Goal: Information Seeking & Learning: Learn about a topic

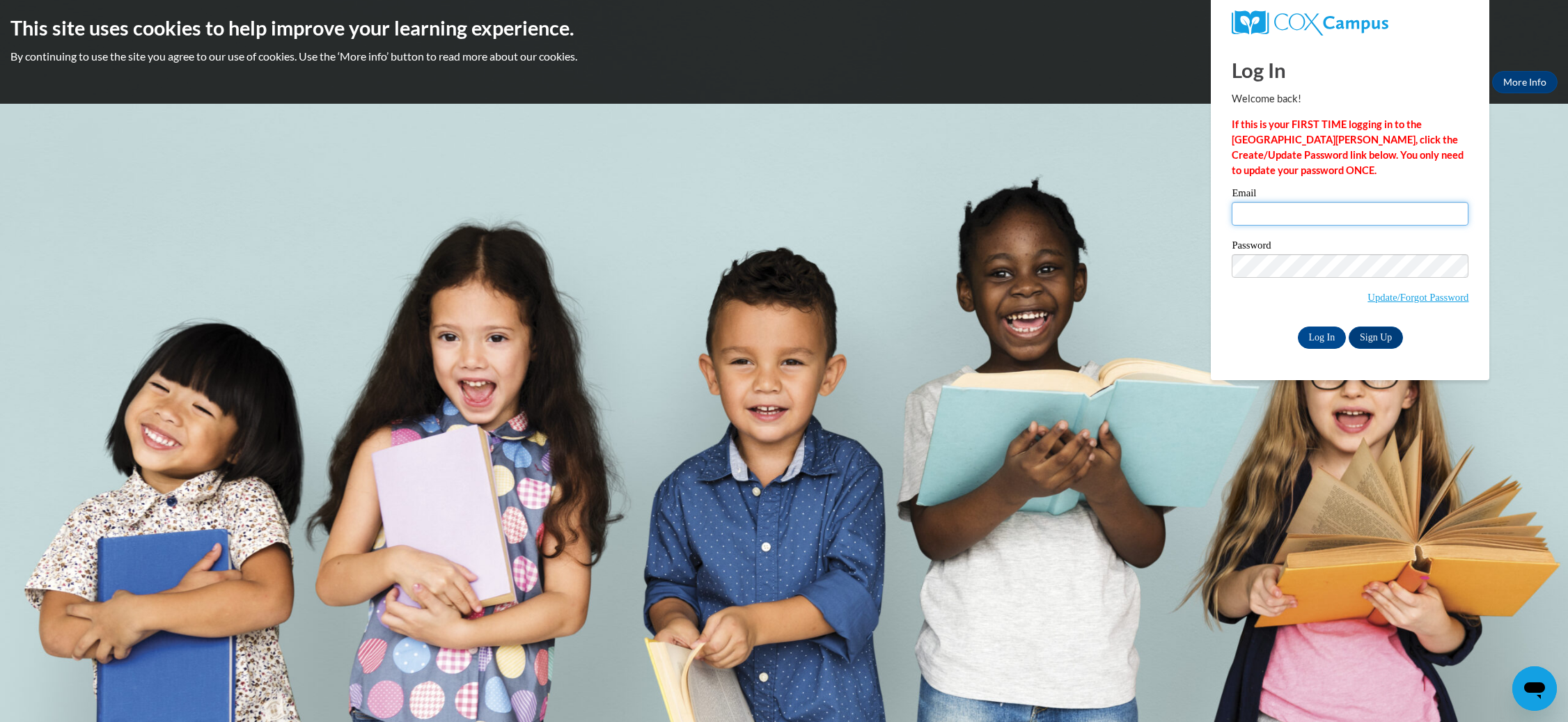
type input "x"
type input "chelsea.punzalan@cougar.bartonccc.edu"
click at [1321, 335] on input "Log In" at bounding box center [1322, 337] width 48 height 22
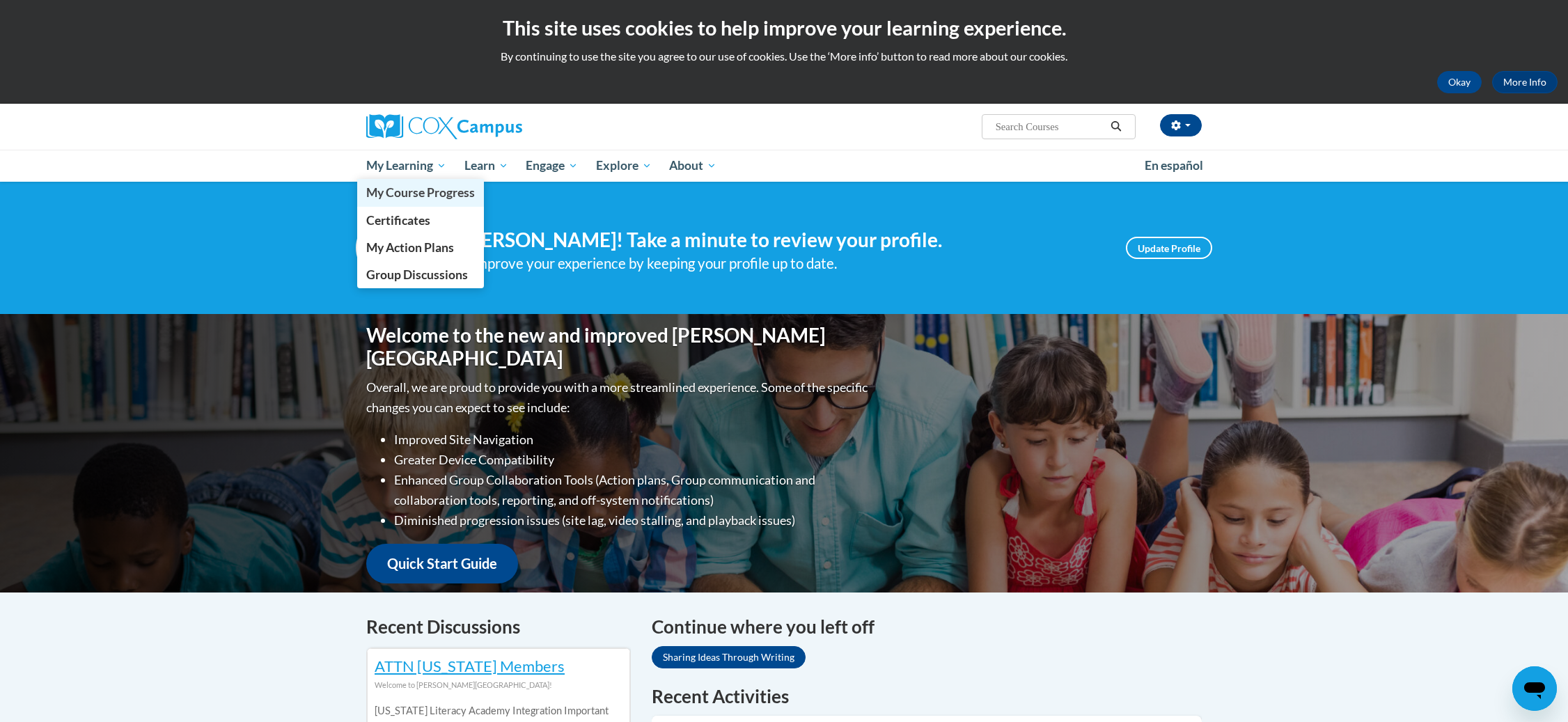
click at [427, 192] on span "My Course Progress" at bounding box center [420, 192] width 108 height 14
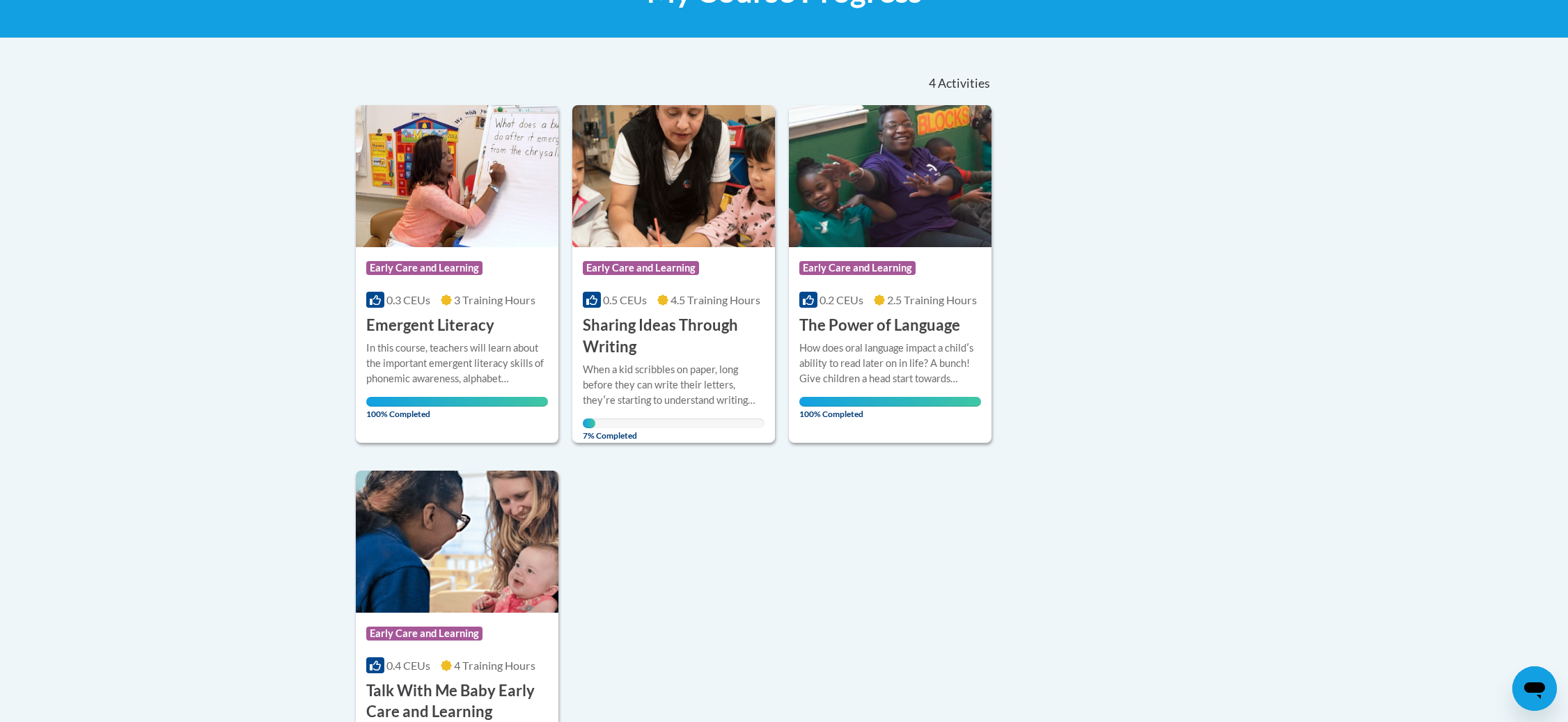
scroll to position [153, 0]
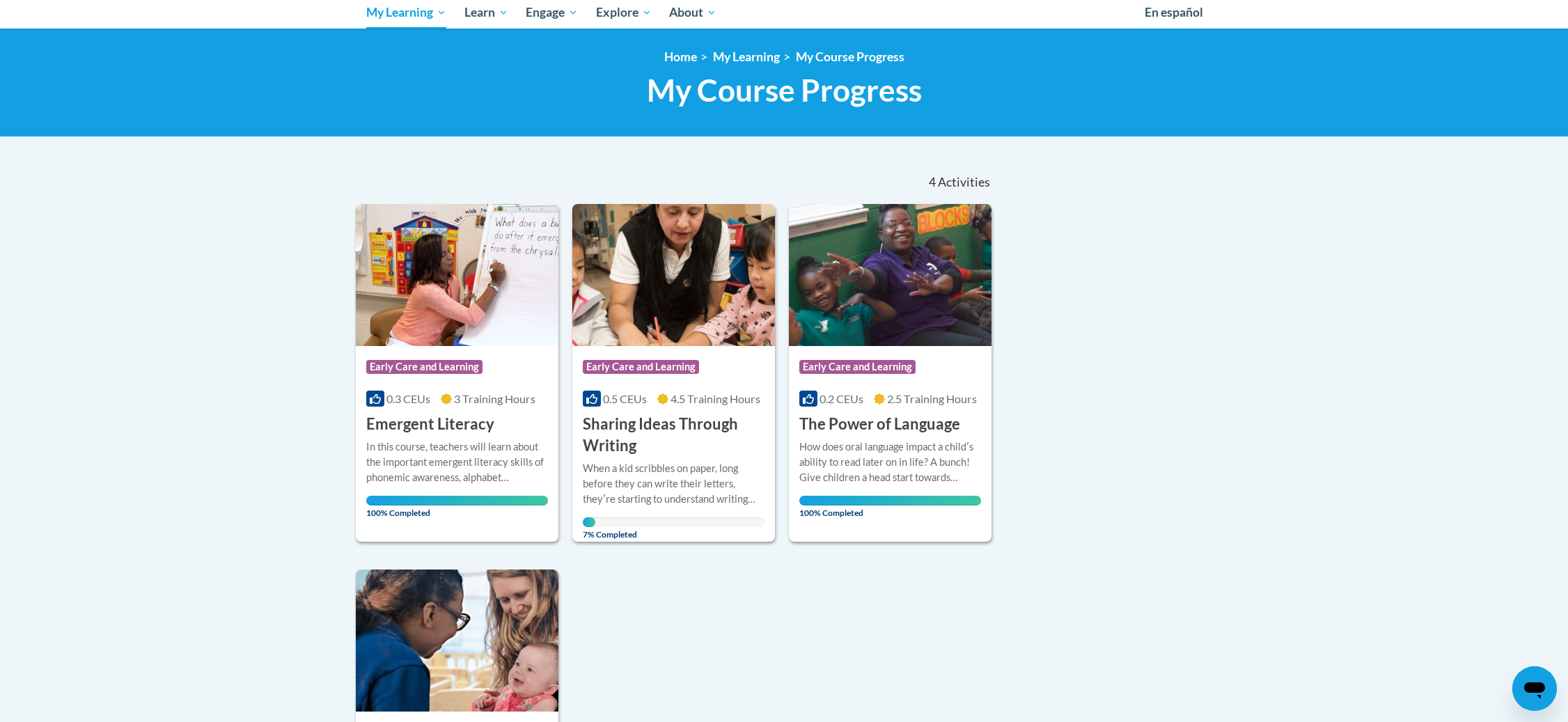
click at [650, 436] on h3 "Sharing Ideas Through Writing" at bounding box center [673, 435] width 182 height 43
click at [625, 431] on h3 "Sharing Ideas Through Writing" at bounding box center [673, 435] width 182 height 43
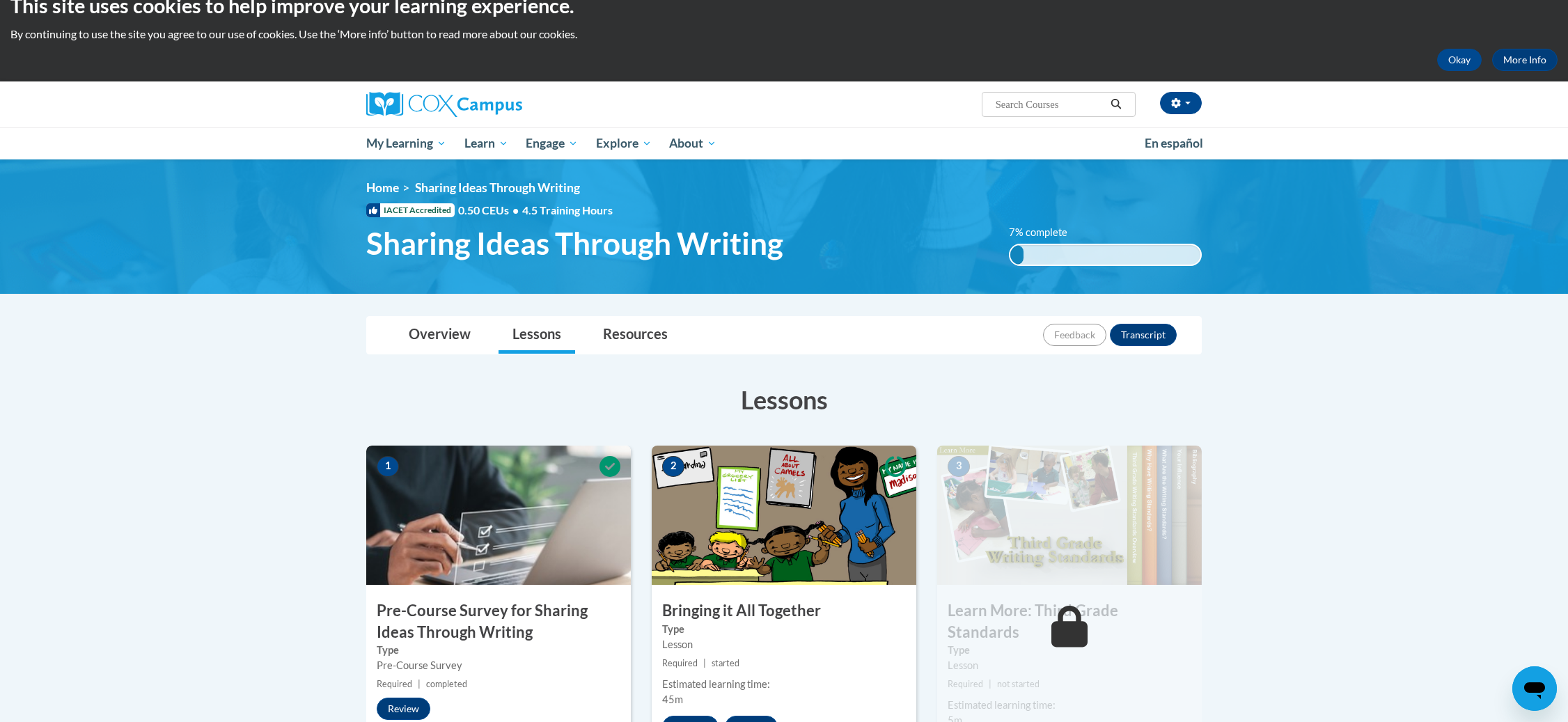
scroll to position [23, 0]
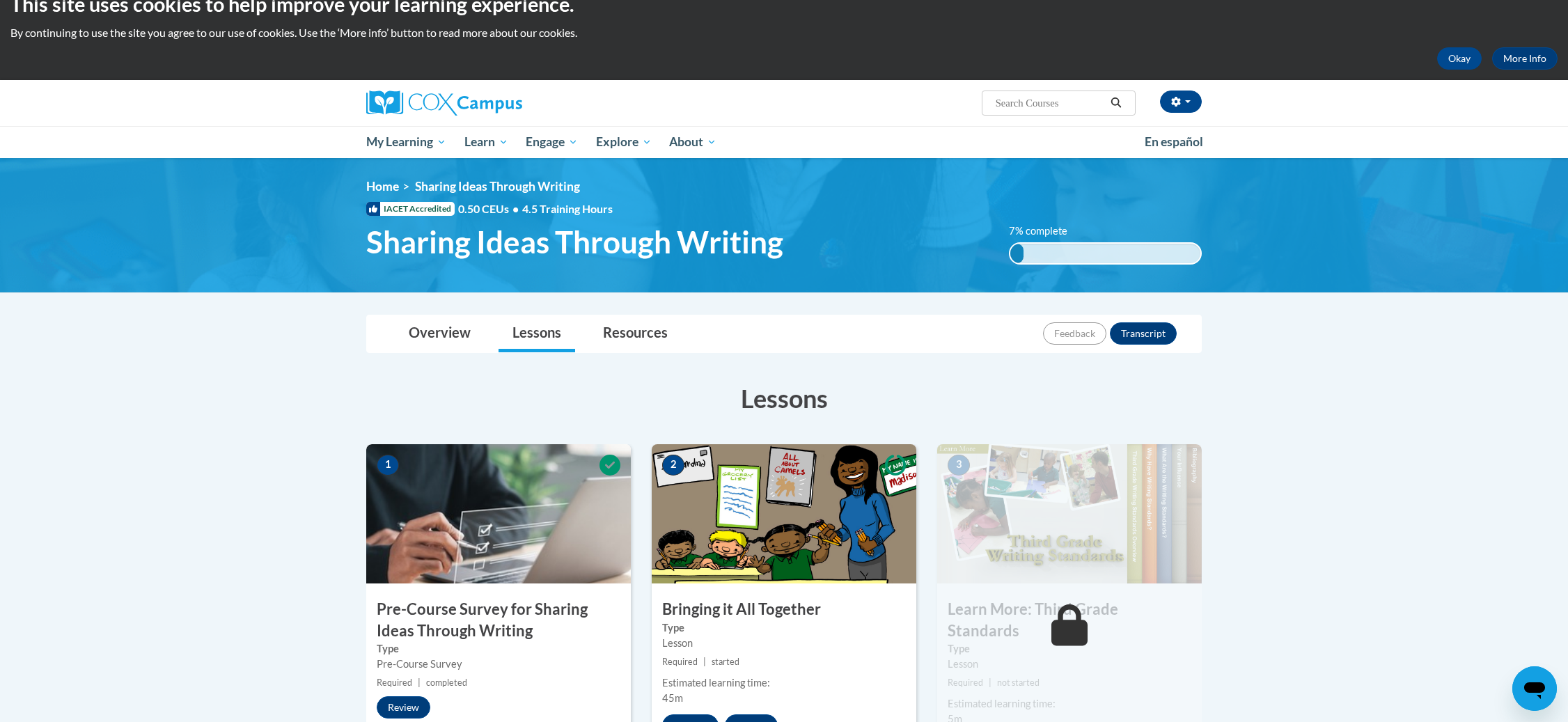
click at [744, 509] on img at bounding box center [783, 514] width 264 height 139
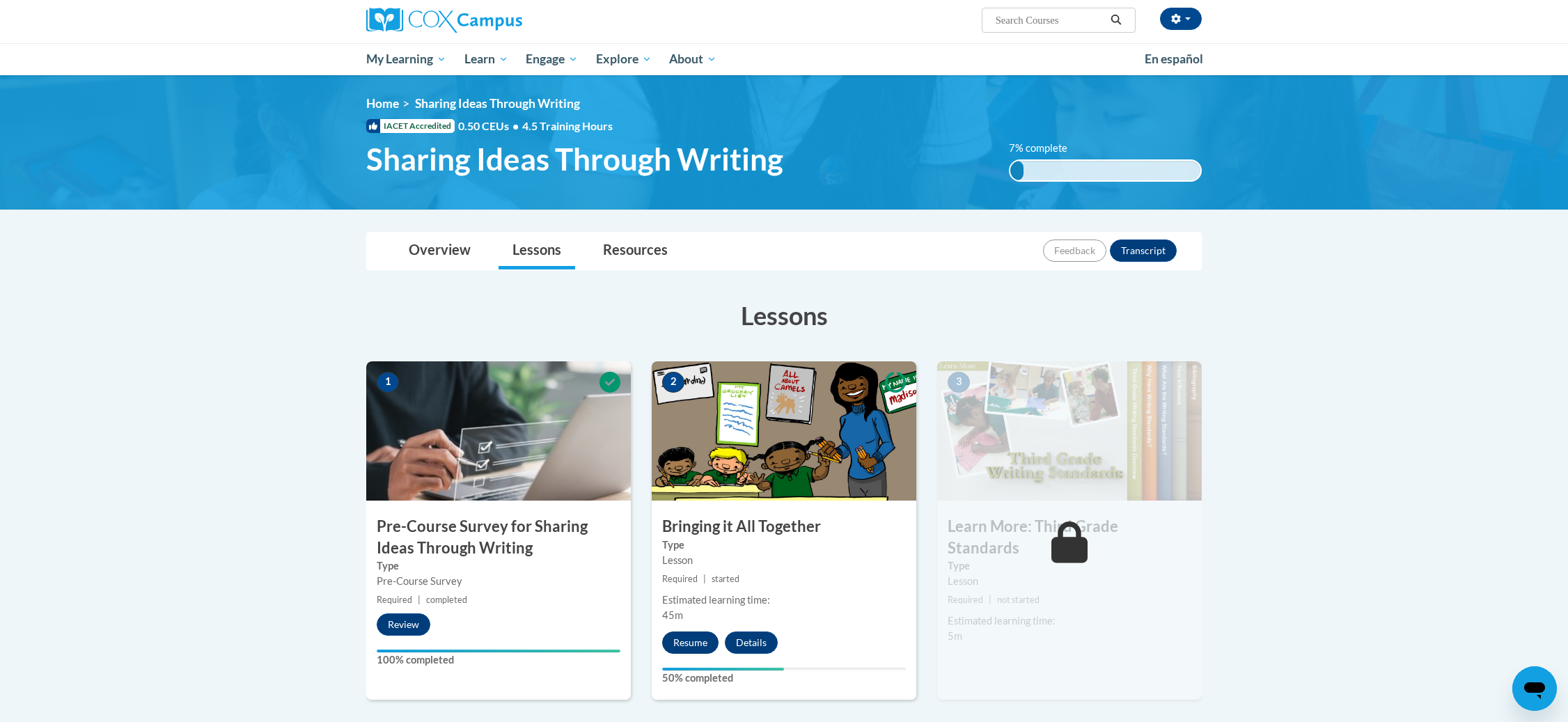
scroll to position [108, 0]
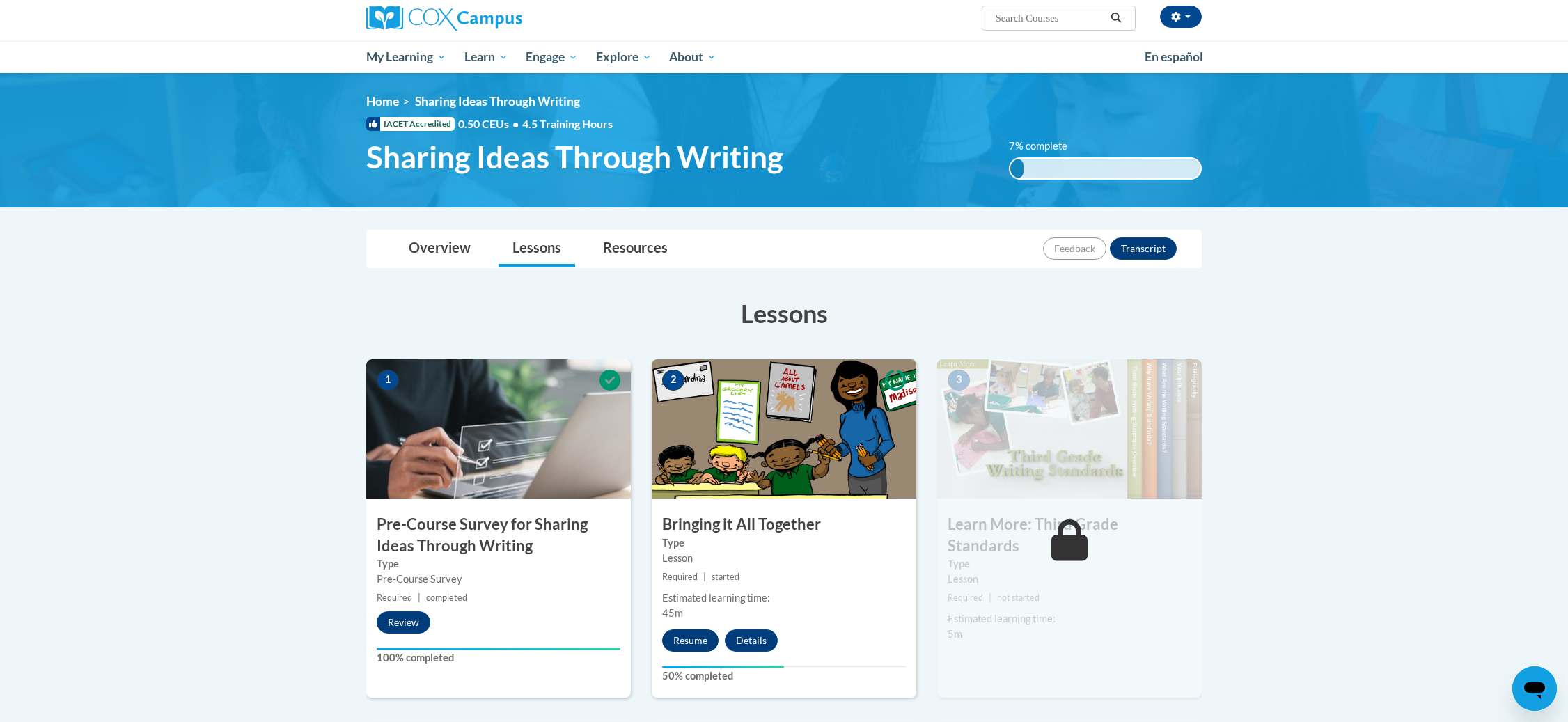
click at [695, 644] on button "Resume" at bounding box center [690, 640] width 56 height 22
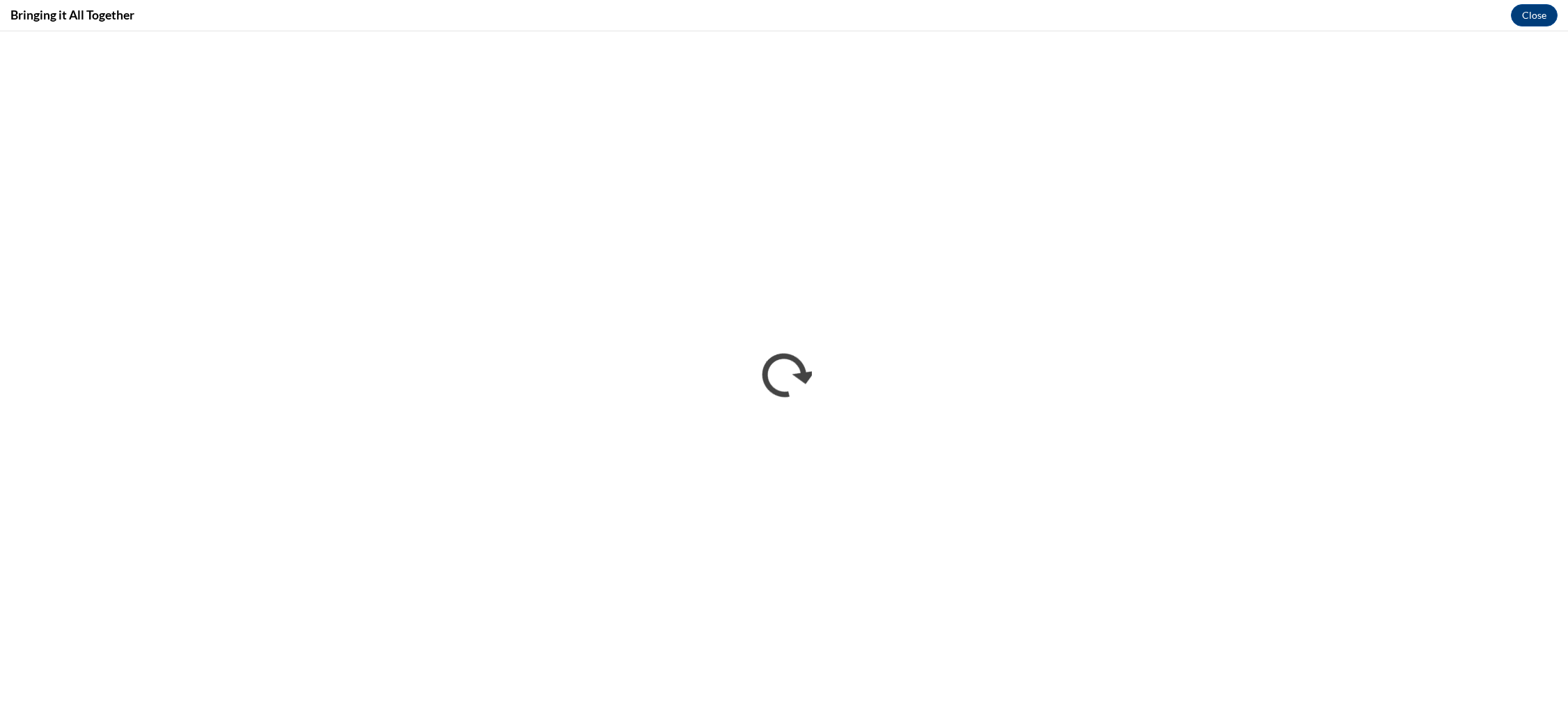
scroll to position [0, 0]
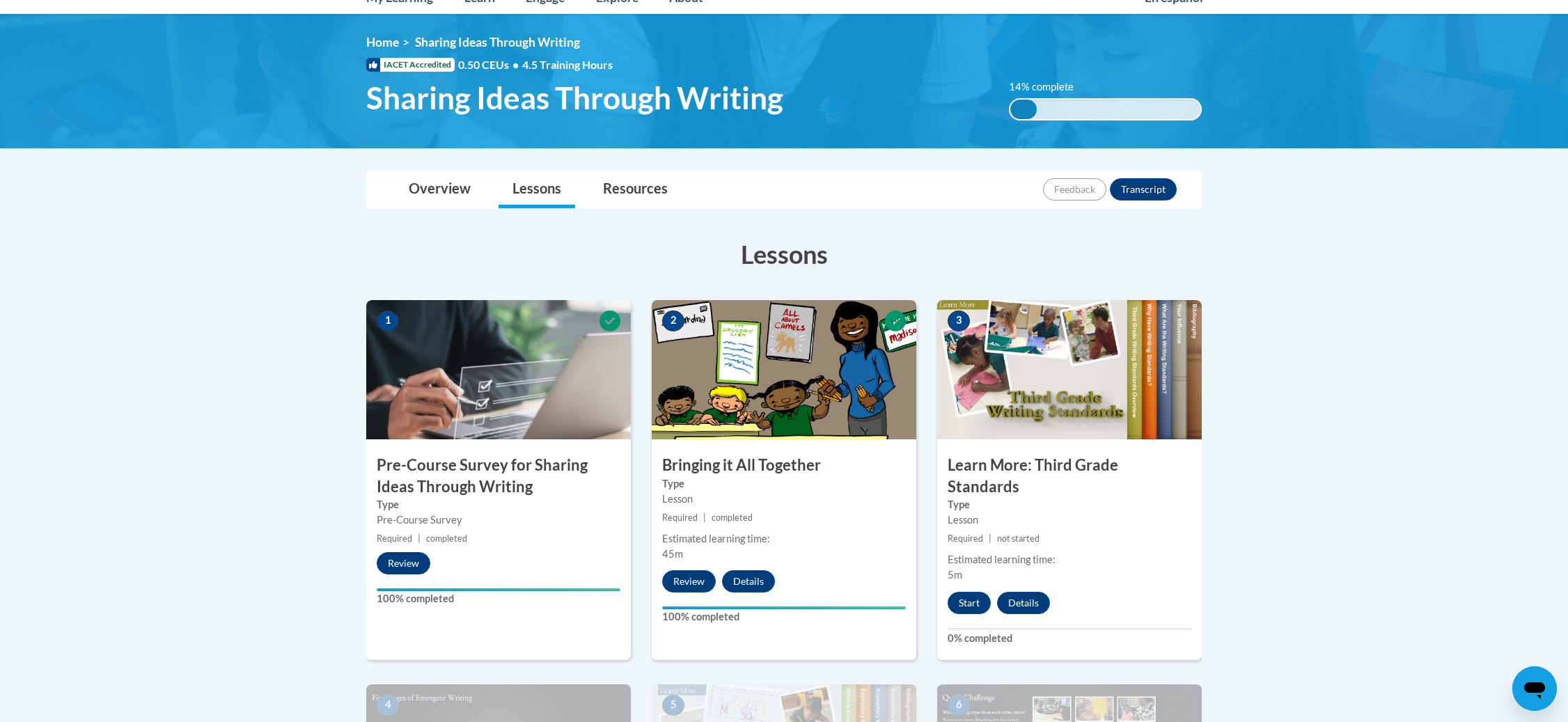
scroll to position [249, 0]
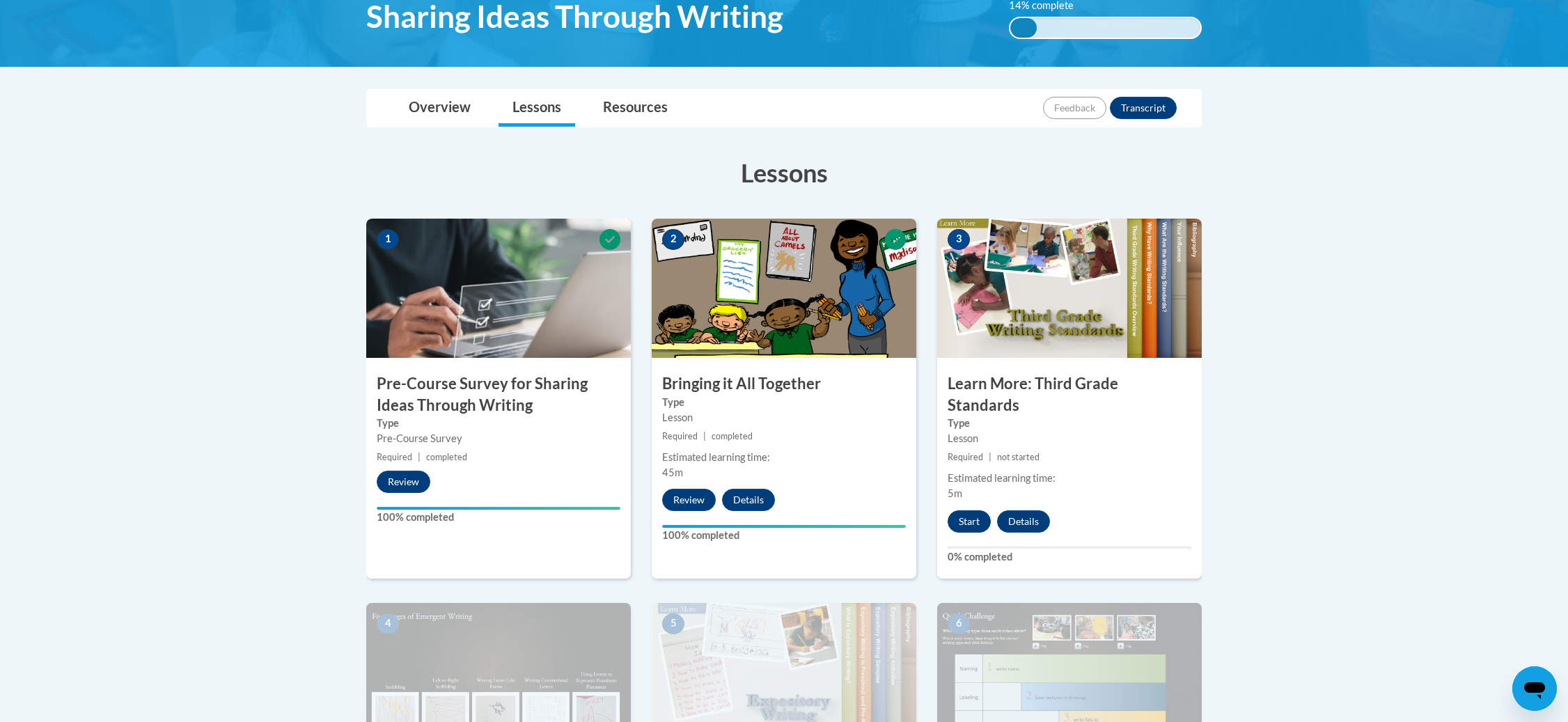
click at [962, 511] on button "Start" at bounding box center [969, 521] width 43 height 22
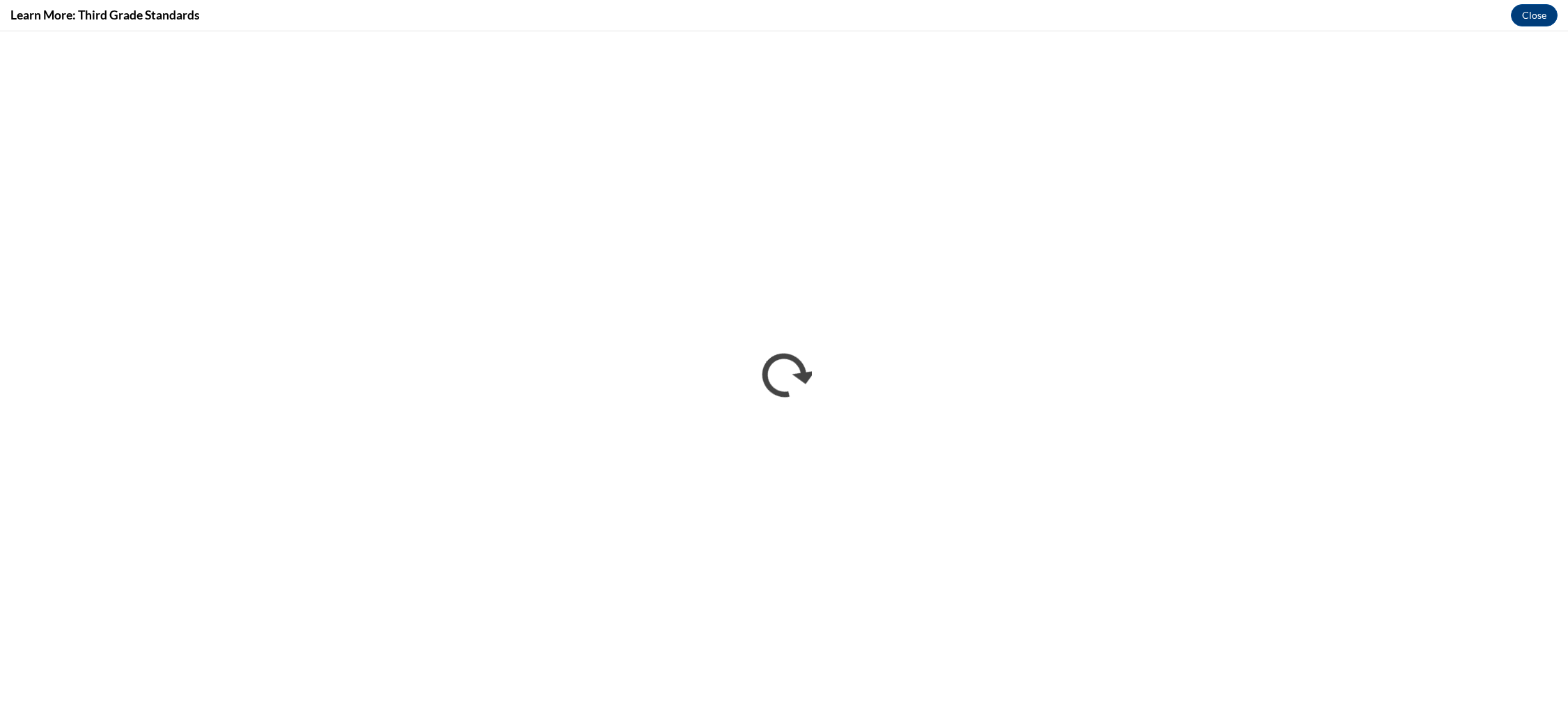
scroll to position [0, 0]
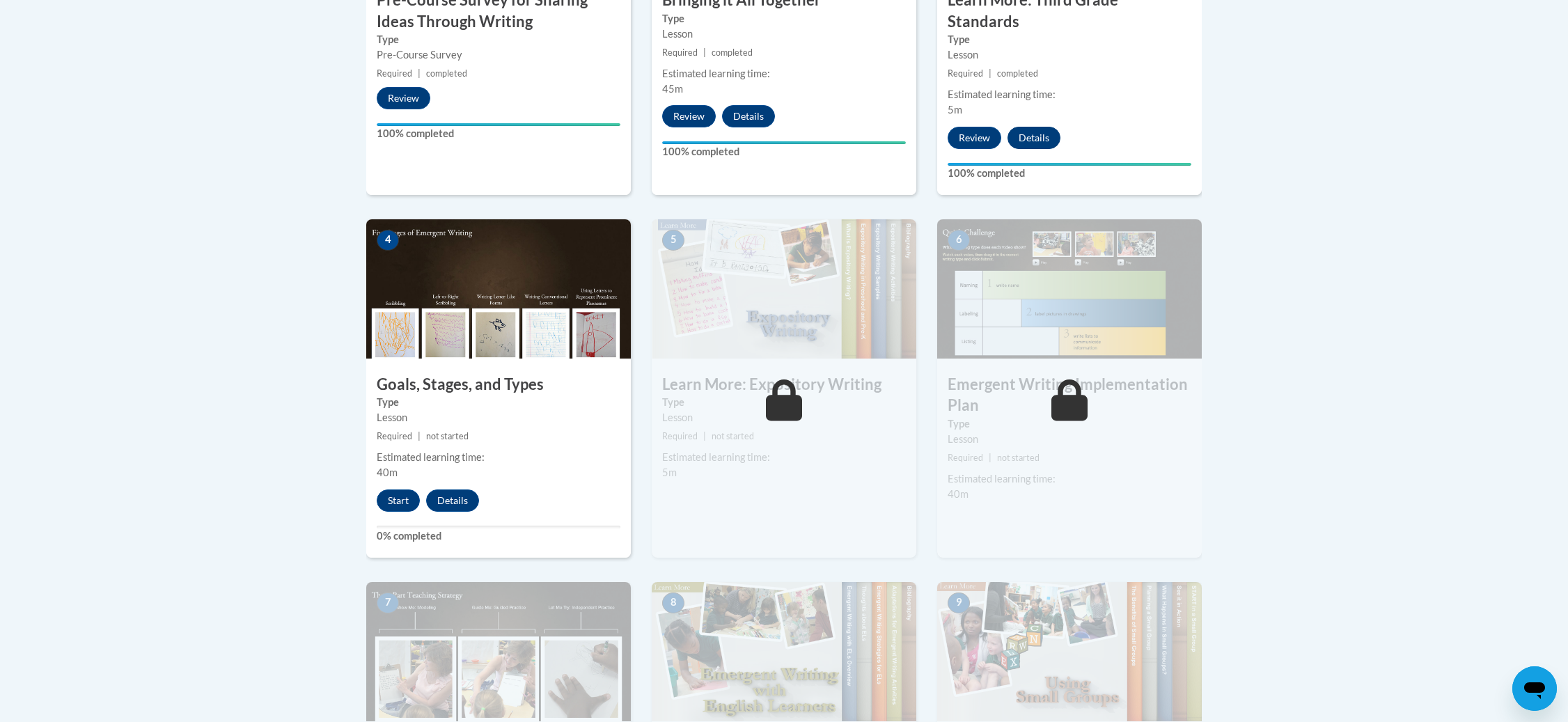
scroll to position [667, 0]
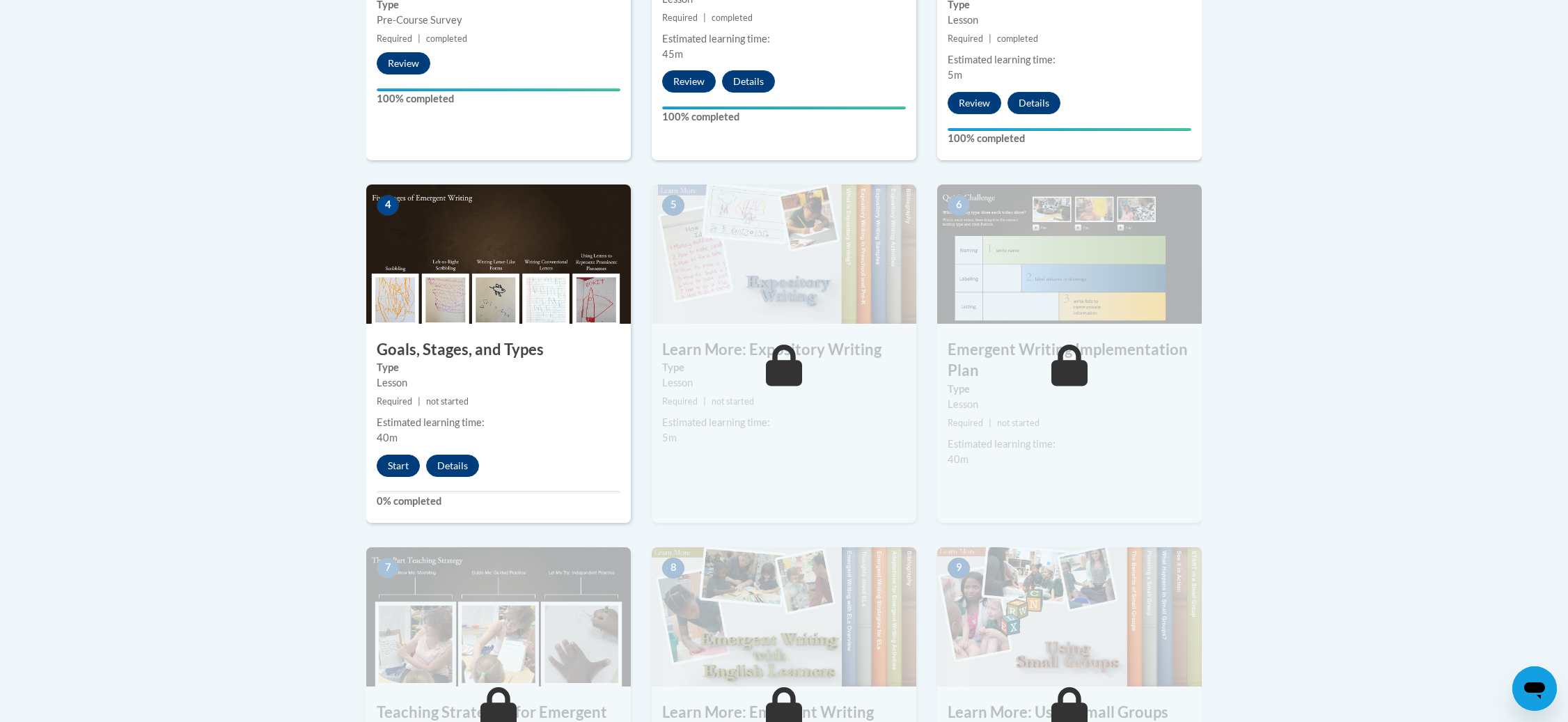
click at [394, 455] on button "Start" at bounding box center [398, 465] width 43 height 22
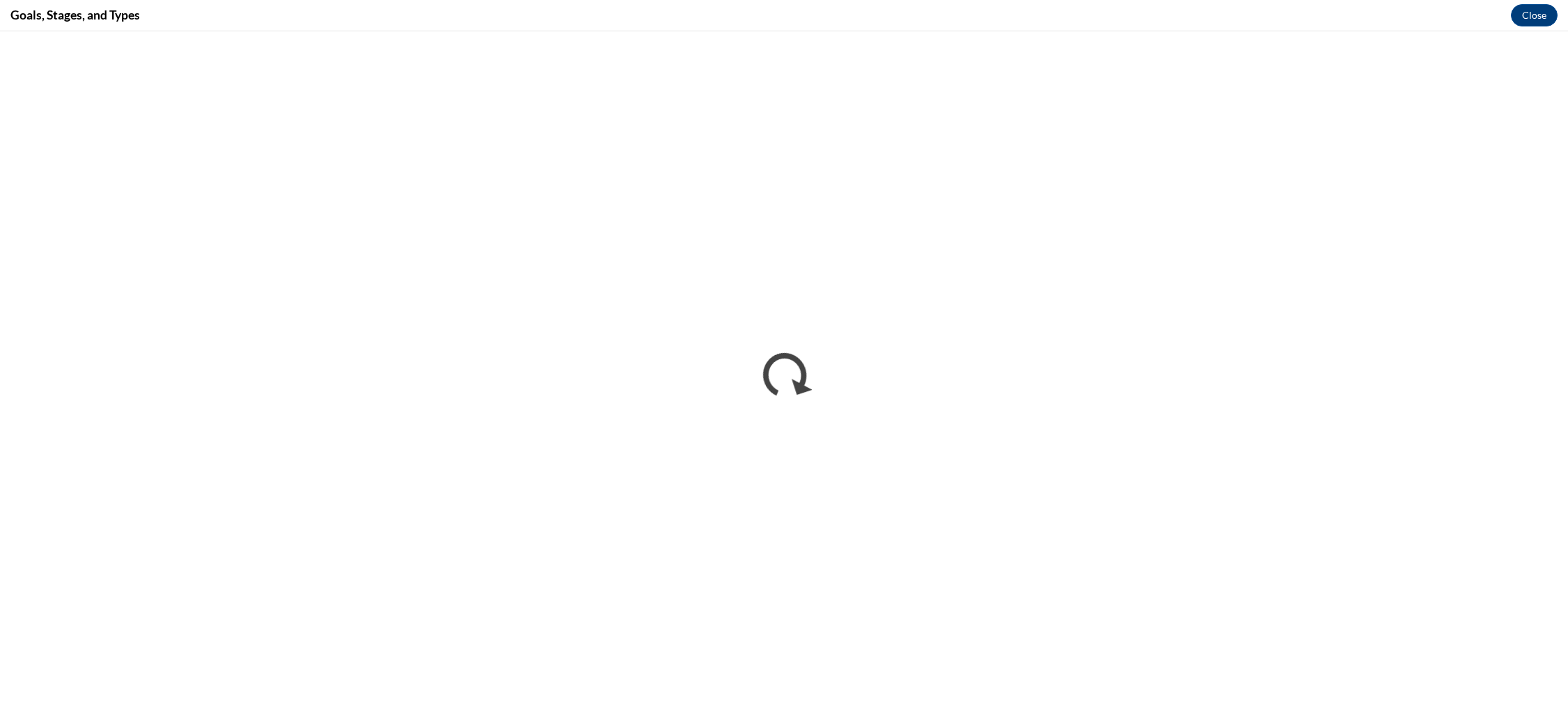
scroll to position [0, 0]
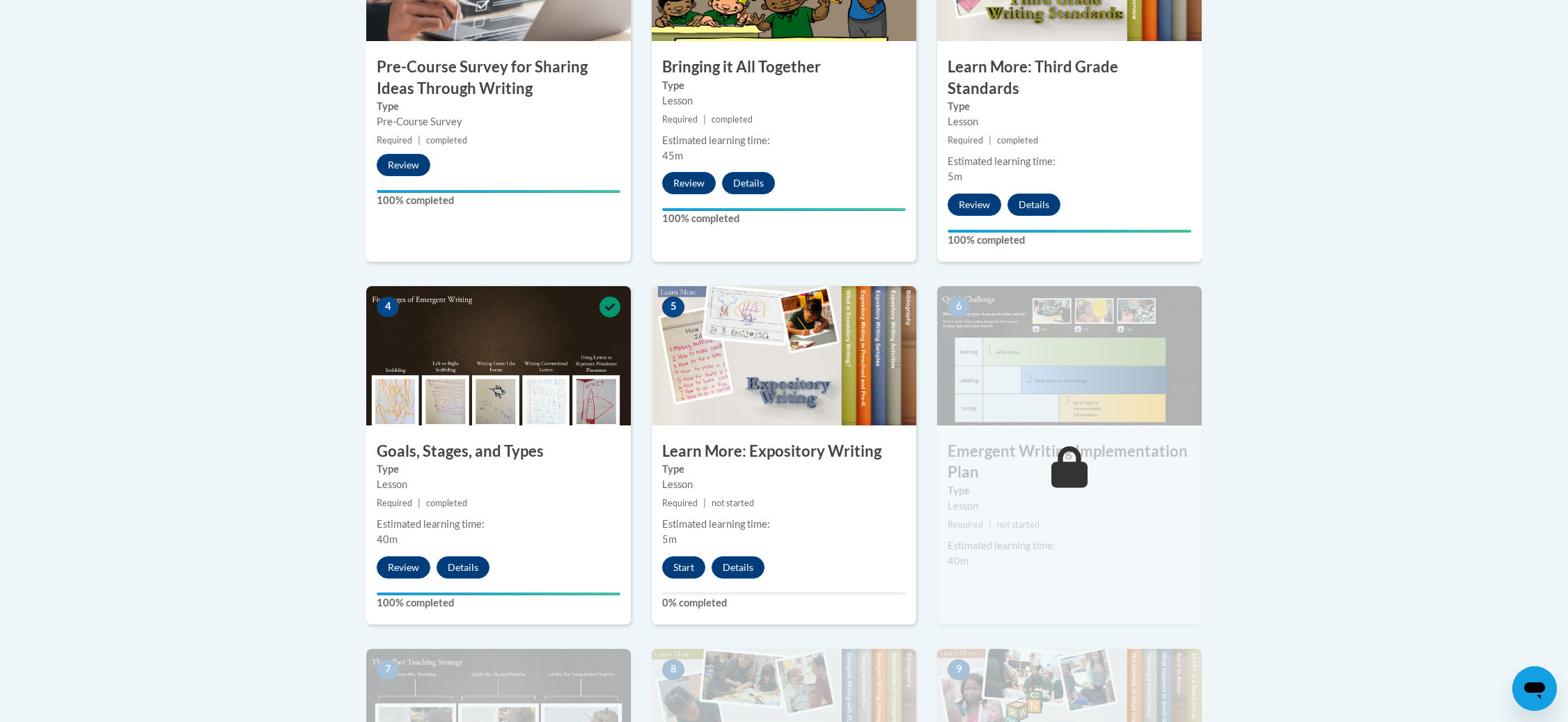
scroll to position [566, 0]
click at [676, 556] on button "Start" at bounding box center [683, 567] width 43 height 22
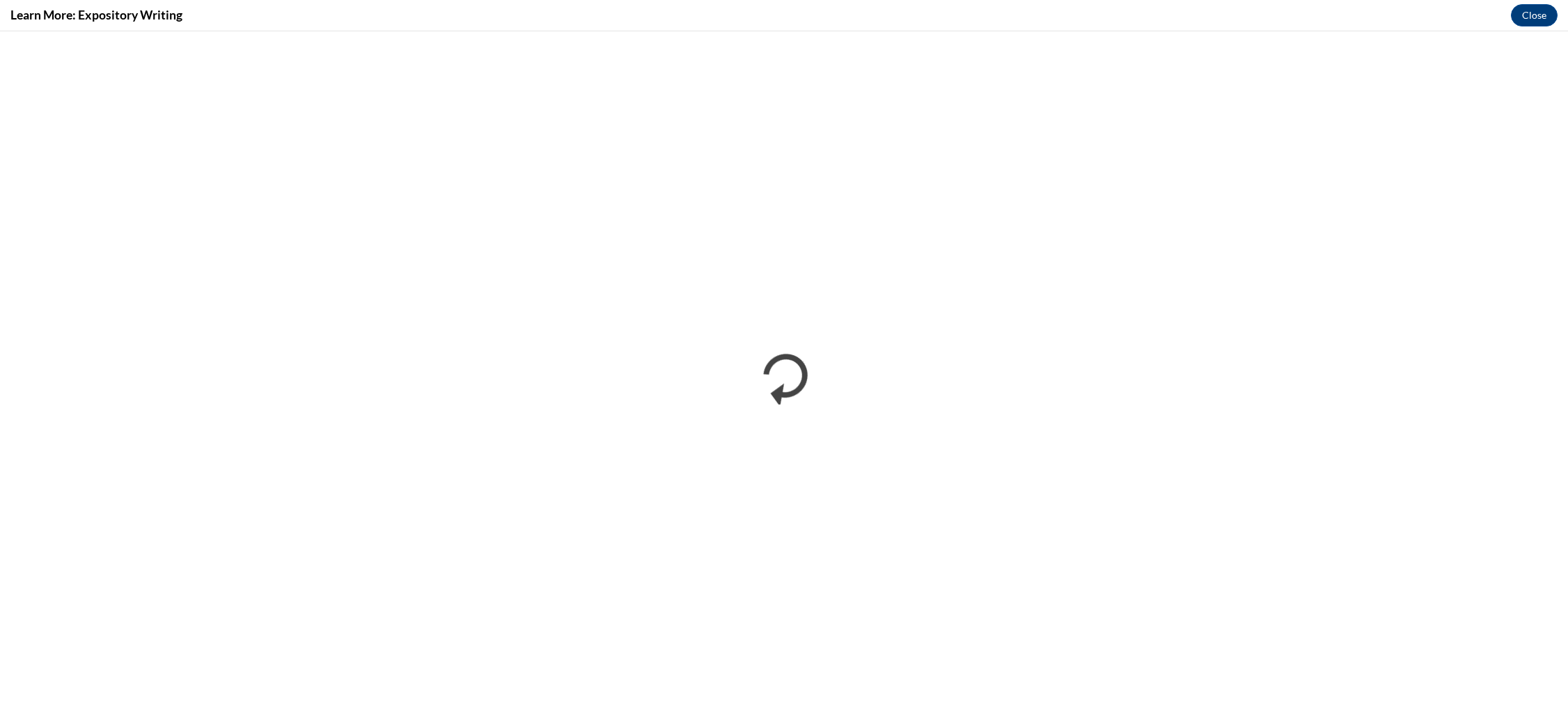
scroll to position [0, 0]
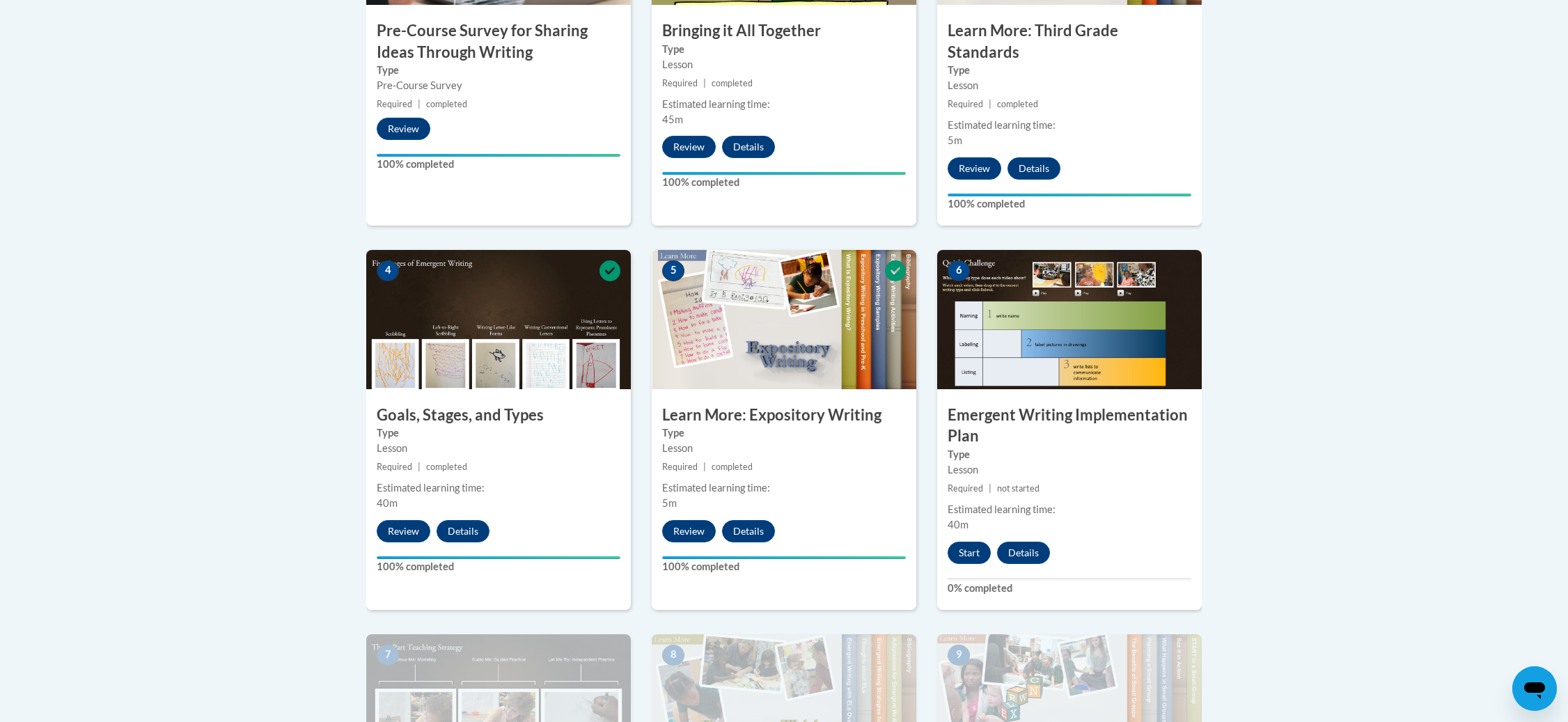
scroll to position [700, 0]
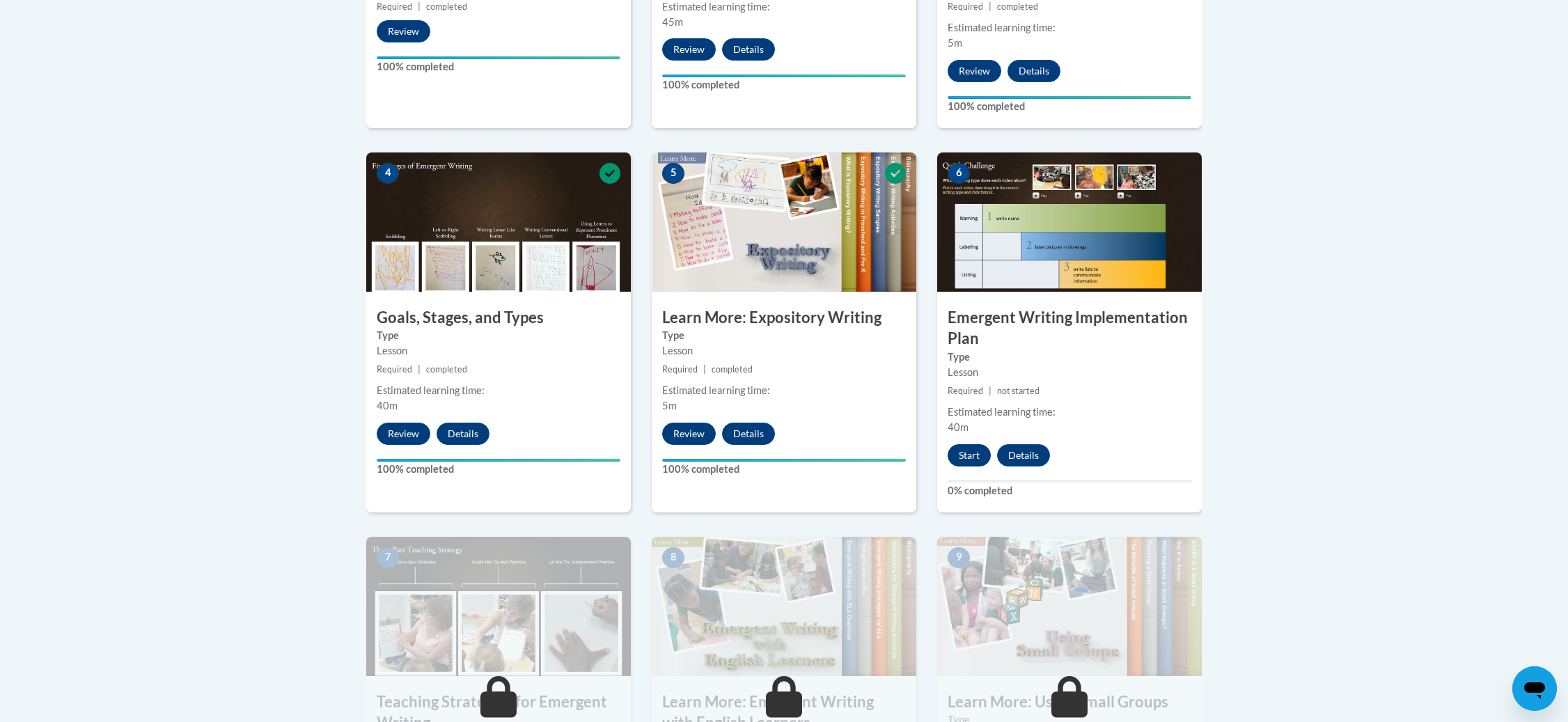
click at [973, 444] on button "Start" at bounding box center [969, 455] width 43 height 22
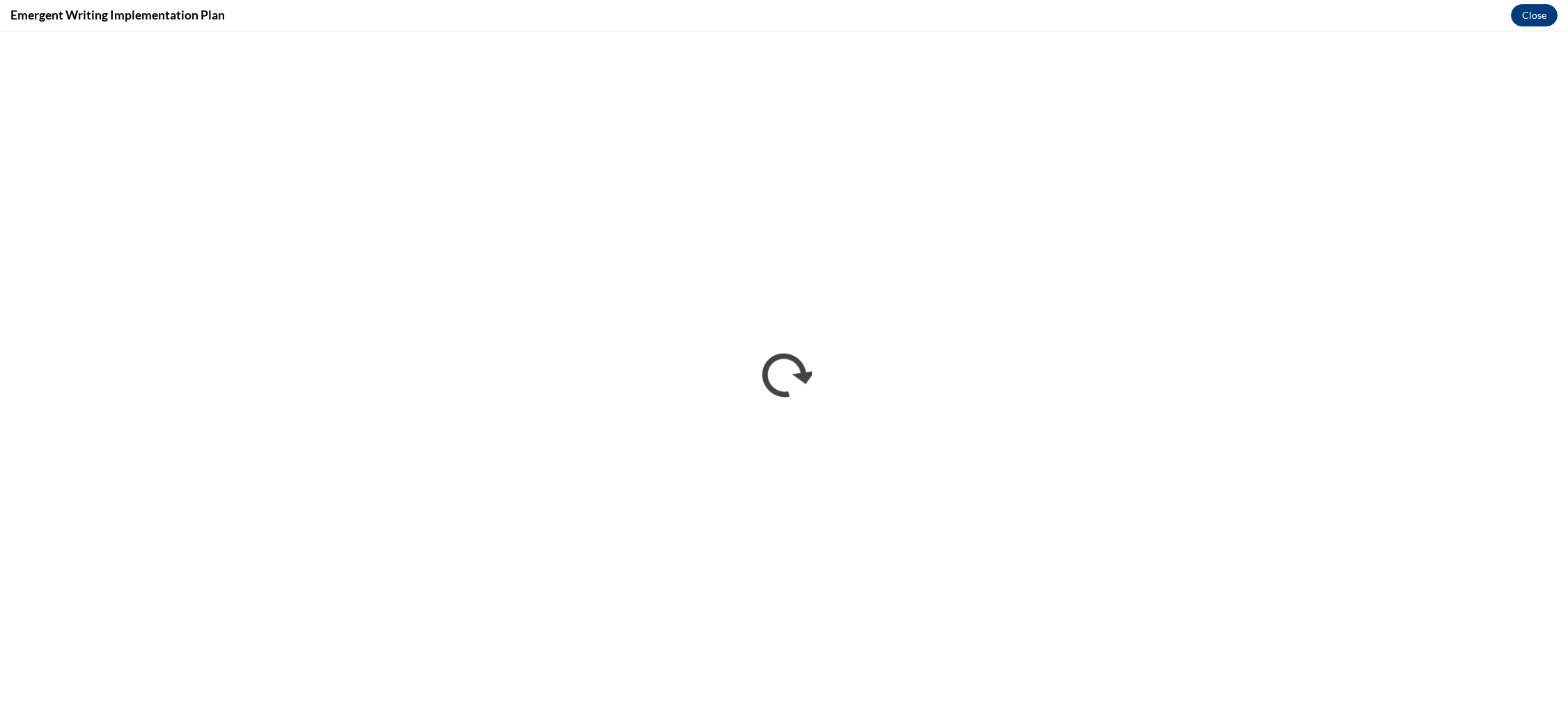
scroll to position [0, 0]
